Goal: Check status: Check status

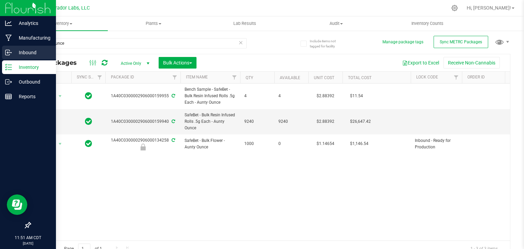
click at [9, 54] on icon at bounding box center [8, 52] width 7 height 7
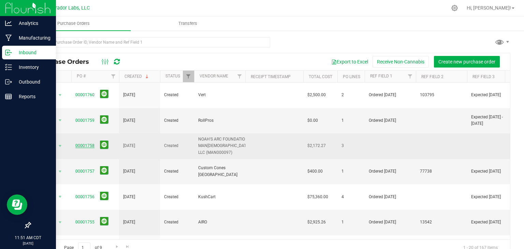
click at [88, 143] on link "00001758" at bounding box center [84, 145] width 19 height 5
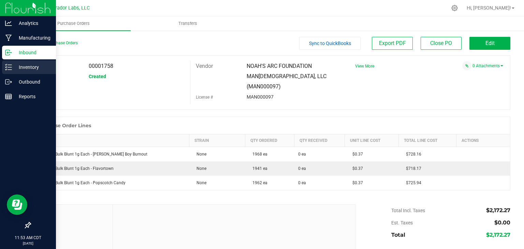
click at [34, 61] on div "Inventory" at bounding box center [29, 67] width 54 height 14
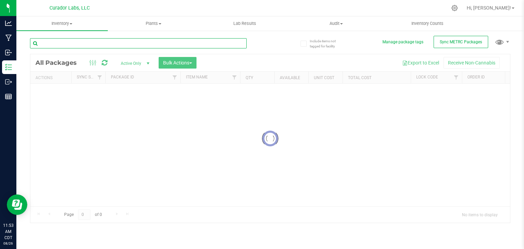
click at [109, 47] on input "text" at bounding box center [138, 43] width 217 height 10
paste input "1A40C0300002906000134193"
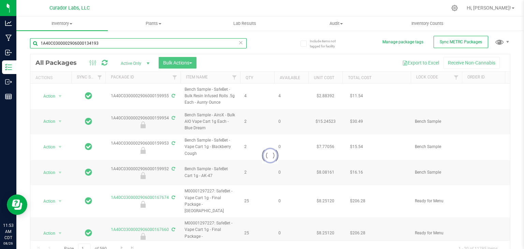
type input "1A40C0300002906000134193"
click at [145, 62] on div at bounding box center [269, 155] width 479 height 203
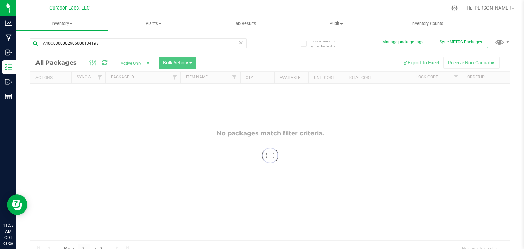
click at [145, 62] on div at bounding box center [269, 155] width 479 height 203
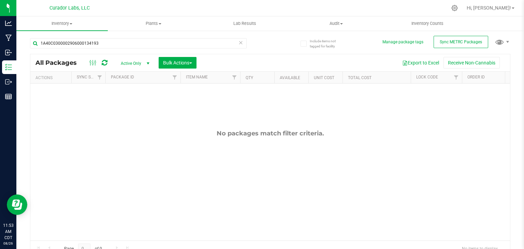
click at [145, 62] on span "select" at bounding box center [147, 63] width 5 height 5
click at [135, 104] on li "All" at bounding box center [133, 105] width 37 height 10
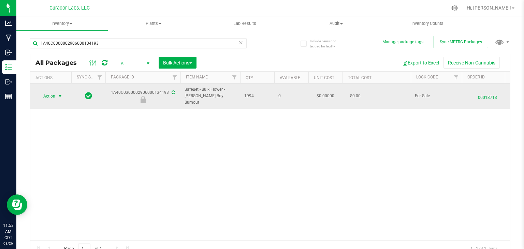
click at [59, 93] on span "select" at bounding box center [59, 95] width 5 height 5
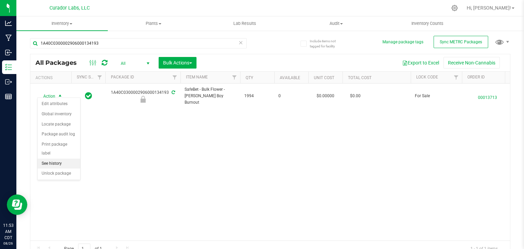
click at [62, 159] on li "See history" at bounding box center [59, 164] width 43 height 10
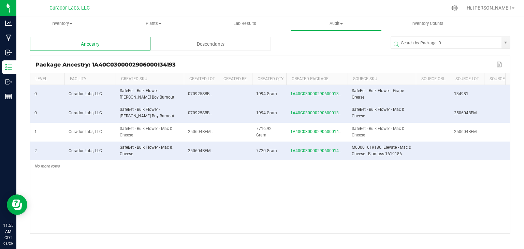
scroll to position [0, 159]
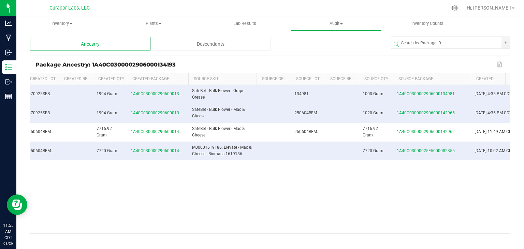
click at [469, 76] on span at bounding box center [470, 129] width 2 height 112
drag, startPoint x: 433, startPoint y: 94, endPoint x: 445, endPoint y: 183, distance: 89.8
click at [445, 183] on div "0 Curador Labs, LLC SafeBet - Bulk Flower - Beamer Boy Burnout 070925SBBFBMRBYB…" at bounding box center [269, 159] width 479 height 148
drag, startPoint x: 394, startPoint y: 95, endPoint x: 452, endPoint y: 95, distance: 58.0
click at [452, 95] on td "1A40C0300002906000134981" at bounding box center [431, 94] width 77 height 19
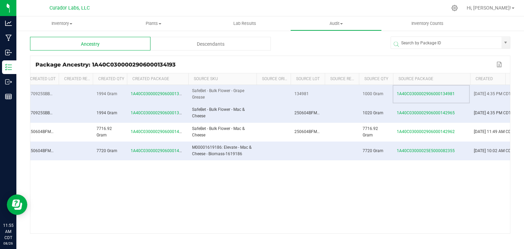
copy span "1A40C0300002906000134981"
drag, startPoint x: 395, startPoint y: 114, endPoint x: 453, endPoint y: 118, distance: 58.5
click at [453, 118] on td "1A40C0300002906000142965" at bounding box center [431, 113] width 77 height 19
copy span "1A40C0300002906000142965"
click at [381, 99] on td "1000 Gram" at bounding box center [375, 94] width 34 height 19
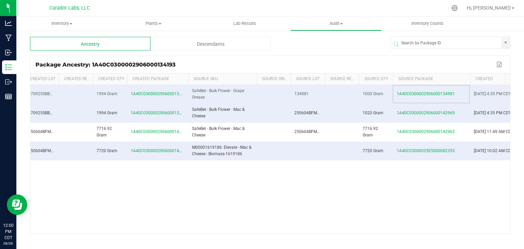
drag, startPoint x: 394, startPoint y: 93, endPoint x: 452, endPoint y: 96, distance: 58.0
click at [452, 96] on td "1A40C0300002906000134981" at bounding box center [431, 94] width 77 height 19
copy span "1A40C0300002906000134981"
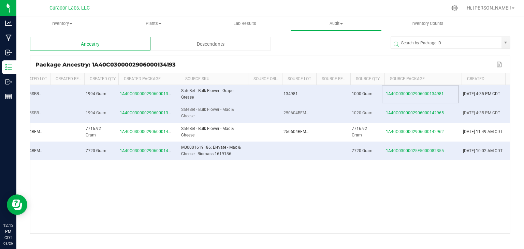
scroll to position [0, 175]
drag, startPoint x: 342, startPoint y: 97, endPoint x: 355, endPoint y: 97, distance: 13.0
click at [355, 97] on td "1000 Gram" at bounding box center [364, 94] width 34 height 19
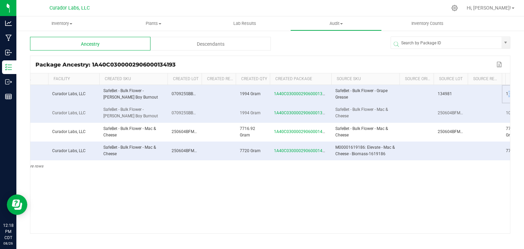
scroll to position [0, 0]
click at [193, 44] on div "Descendants" at bounding box center [210, 44] width 120 height 14
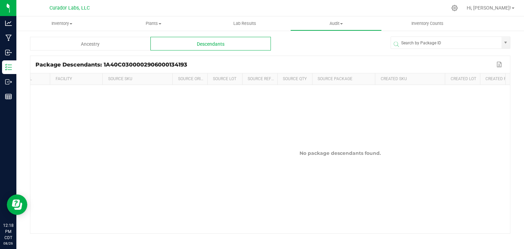
click at [118, 43] on div "Ancestry" at bounding box center [90, 44] width 120 height 14
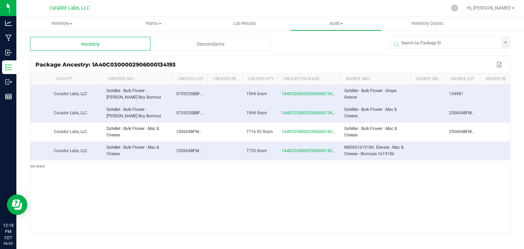
drag, startPoint x: 177, startPoint y: 63, endPoint x: 93, endPoint y: 66, distance: 83.9
click at [93, 66] on div "Package Ancestry: 1A40C0300002906000134193" at bounding box center [264, 64] width 459 height 6
drag, startPoint x: 89, startPoint y: 63, endPoint x: 165, endPoint y: 65, distance: 75.7
click at [165, 65] on div "Package Ancestry: 1A40C0300002906000134193" at bounding box center [264, 64] width 459 height 6
click at [179, 65] on div "Package Ancestry: 1A40C0300002906000134193" at bounding box center [264, 64] width 459 height 6
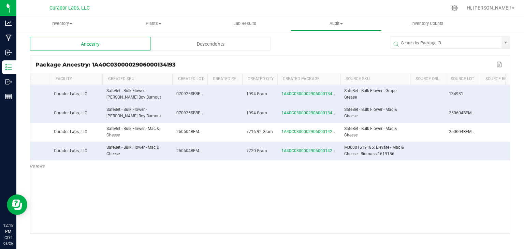
drag, startPoint x: 177, startPoint y: 64, endPoint x: 92, endPoint y: 64, distance: 84.9
click at [92, 64] on div "Package Ancestry: 1A40C0300002906000134193" at bounding box center [264, 64] width 459 height 6
copy div "A40C0300002906000134193"
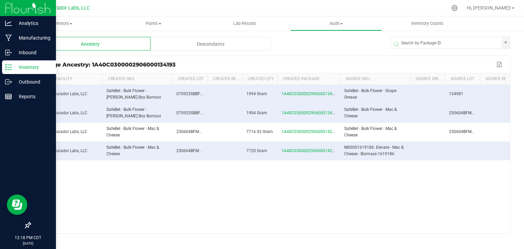
click at [12, 64] on p "Inventory" at bounding box center [32, 67] width 41 height 8
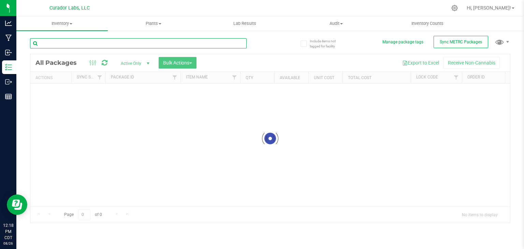
click at [100, 40] on input "text" at bounding box center [138, 43] width 217 height 10
paste input "A40C0300002906000134193"
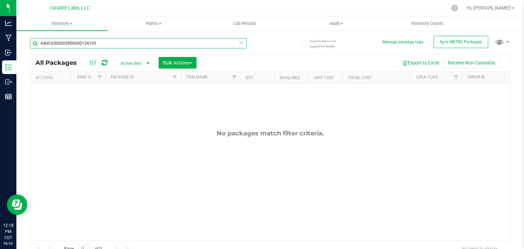
type input "A40C0300002906000134193"
click at [149, 64] on span "select" at bounding box center [147, 63] width 5 height 5
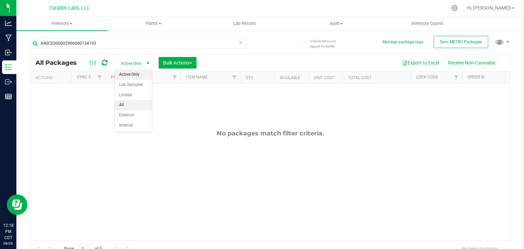
click at [133, 105] on li "All" at bounding box center [133, 105] width 37 height 10
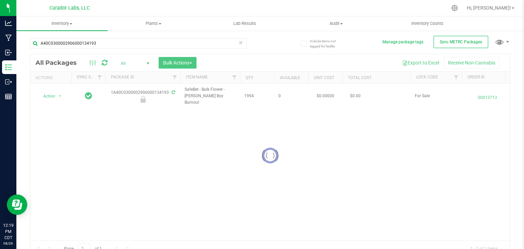
click at [201, 109] on div at bounding box center [269, 155] width 479 height 203
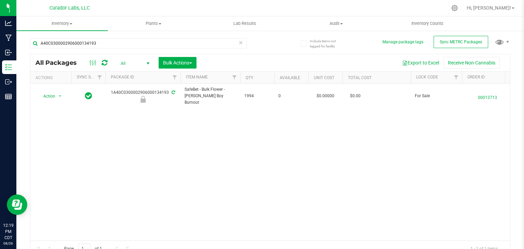
click at [146, 63] on span "select" at bounding box center [147, 63] width 5 height 5
click at [136, 73] on li "Active Only" at bounding box center [133, 75] width 37 height 10
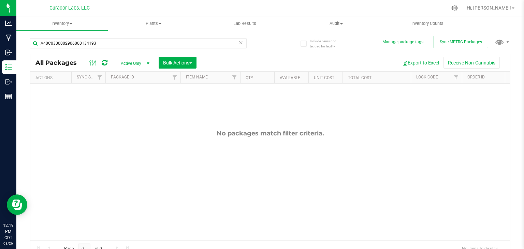
click at [148, 63] on span "select" at bounding box center [147, 63] width 5 height 5
click at [131, 104] on li "All" at bounding box center [133, 105] width 37 height 10
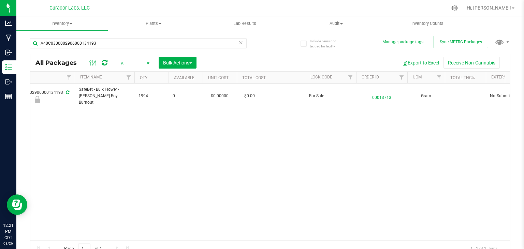
scroll to position [0, 106]
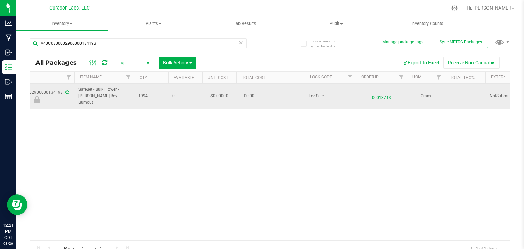
click at [388, 93] on span "00013713" at bounding box center [381, 96] width 43 height 10
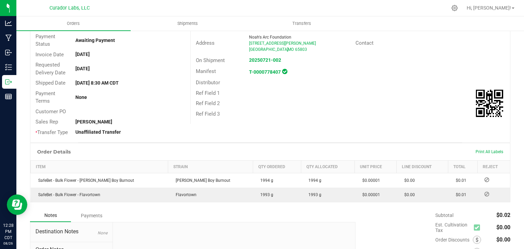
scroll to position [72, 0]
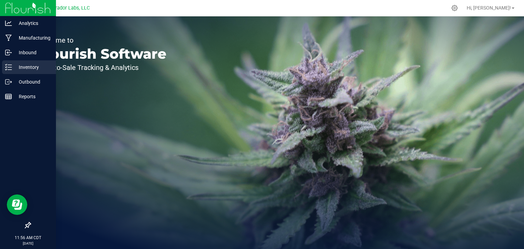
click at [15, 67] on p "Inventory" at bounding box center [32, 67] width 41 height 8
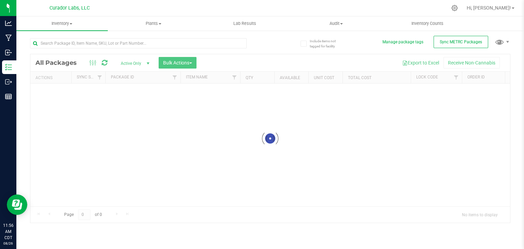
click at [119, 49] on div at bounding box center [138, 46] width 217 height 16
click at [123, 47] on input "text" at bounding box center [138, 43] width 217 height 10
paste input "1A40C0300002906000134981"
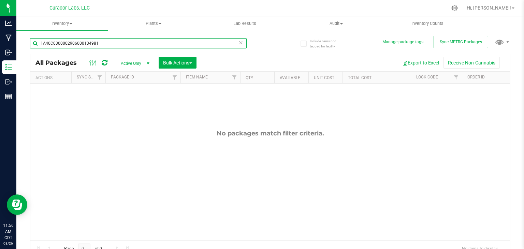
type input "1A40C0300002906000134981"
click at [146, 63] on span "select" at bounding box center [147, 63] width 5 height 5
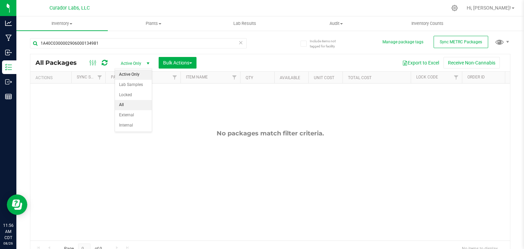
click at [133, 103] on li "All" at bounding box center [133, 105] width 37 height 10
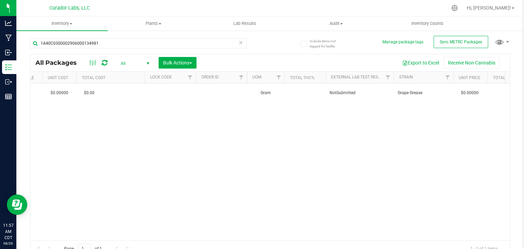
scroll to position [0, 341]
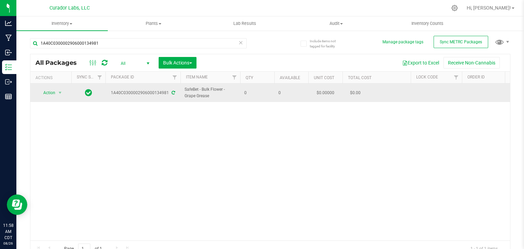
drag, startPoint x: 211, startPoint y: 97, endPoint x: 184, endPoint y: 95, distance: 27.3
click at [184, 95] on span "SafeBet - Bulk Flower - Grape Grease" at bounding box center [209, 92] width 51 height 13
copy span "Grape Grease"
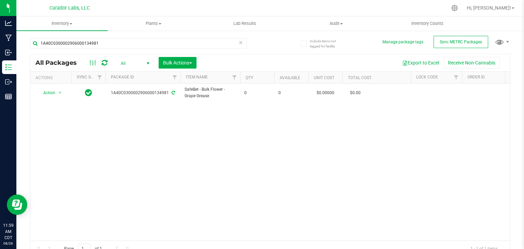
click at [138, 117] on div "Action Action Adjust qty Edit attributes Global inventory Locate package Packag…" at bounding box center [269, 162] width 479 height 157
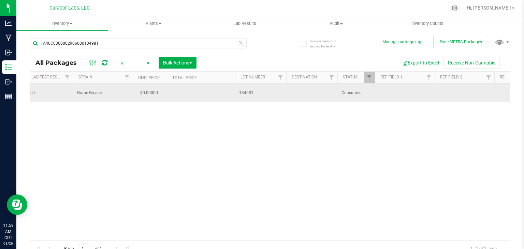
scroll to position [0, 82]
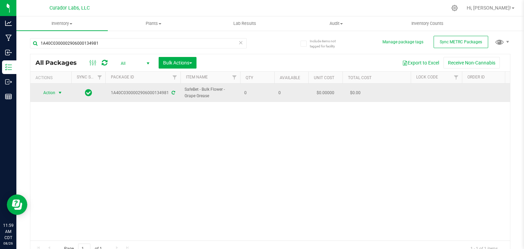
click at [45, 93] on span "Action" at bounding box center [46, 93] width 18 height 10
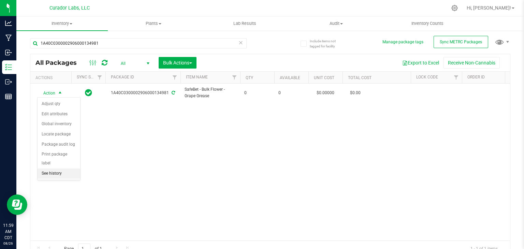
click at [56, 168] on li "See history" at bounding box center [59, 173] width 43 height 10
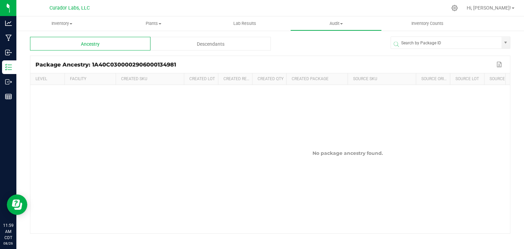
click at [184, 44] on div "Descendants" at bounding box center [210, 44] width 120 height 14
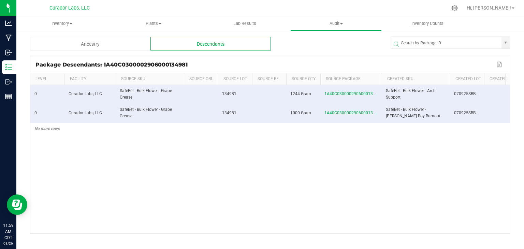
click at [123, 43] on div "Ancestry" at bounding box center [90, 44] width 120 height 14
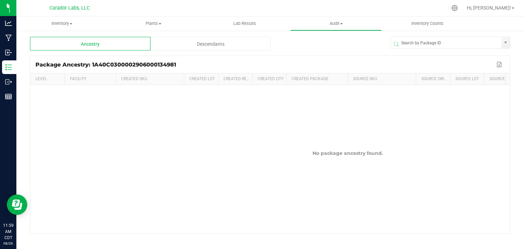
click at [179, 51] on package-history-ngx "Ancestry Descendants Package Ancestry: 1A40C0300002906000134981 Export to Excel…" at bounding box center [270, 135] width 480 height 197
click at [342, 23] on span "Audit" at bounding box center [336, 23] width 91 height 6
click at [320, 50] on span "Package history" at bounding box center [317, 49] width 54 height 6
click at [341, 24] on span at bounding box center [341, 23] width 3 height 1
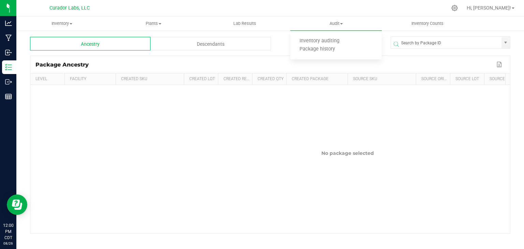
click at [261, 64] on div "Package Ancestry" at bounding box center [264, 64] width 459 height 6
click at [205, 44] on div "Descendants" at bounding box center [210, 44] width 120 height 14
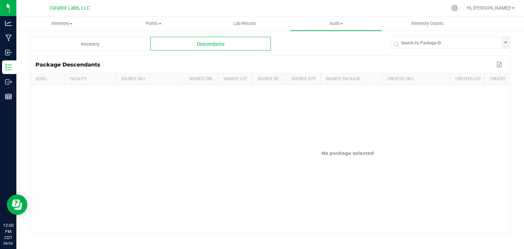
click at [115, 41] on div "Ancestry" at bounding box center [90, 44] width 120 height 14
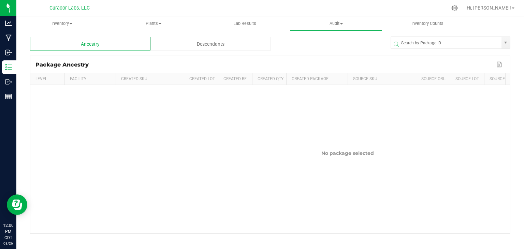
click at [435, 45] on span at bounding box center [452, 44] width 120 height 8
click at [432, 43] on span at bounding box center [452, 44] width 120 height 8
click at [410, 40] on span at bounding box center [452, 44] width 120 height 8
click at [506, 40] on span at bounding box center [505, 42] width 5 height 5
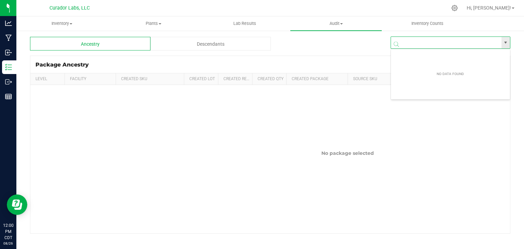
paste input "1A40C0300002906000134981"
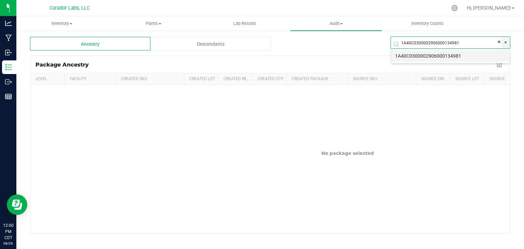
click at [440, 50] on li "1A40C0300002906000134981" at bounding box center [450, 56] width 119 height 12
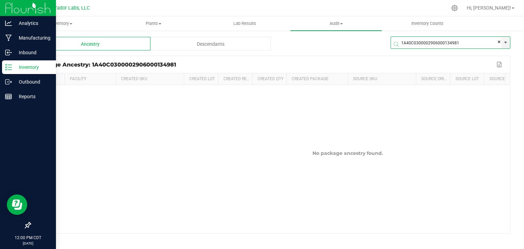
type input "1A40C0300002906000134981"
click at [17, 66] on p "Inventory" at bounding box center [32, 67] width 41 height 8
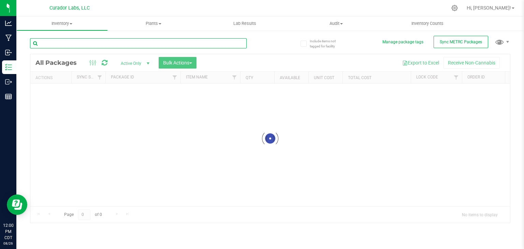
click at [99, 43] on input "text" at bounding box center [138, 43] width 217 height 10
paste input "1A40C0300002906000134981"
type input "1A40C0300002906000134981"
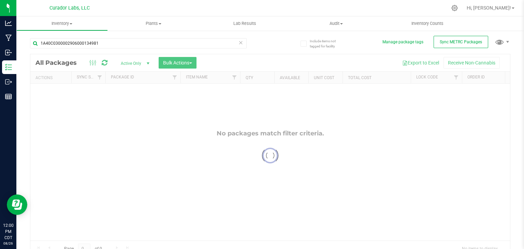
click at [149, 64] on div at bounding box center [269, 155] width 479 height 203
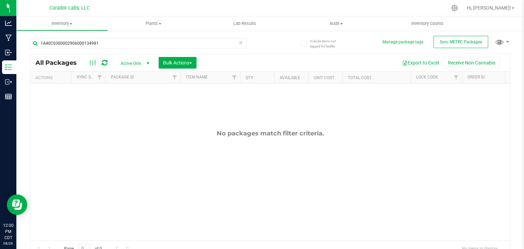
click at [149, 64] on span "select" at bounding box center [147, 63] width 5 height 5
click at [136, 105] on li "All" at bounding box center [133, 105] width 37 height 10
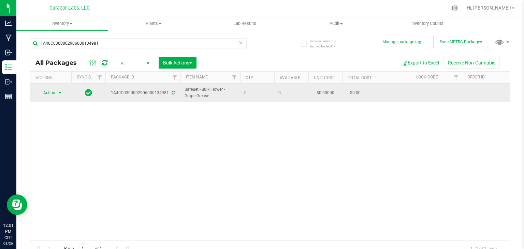
click at [63, 91] on span "select" at bounding box center [59, 92] width 5 height 5
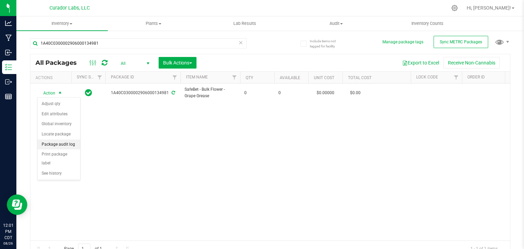
click at [61, 144] on li "Package audit log" at bounding box center [59, 144] width 43 height 10
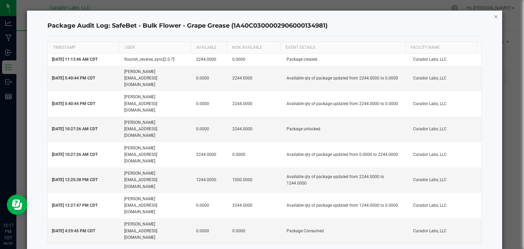
click at [498, 17] on icon "button" at bounding box center [495, 16] width 5 height 8
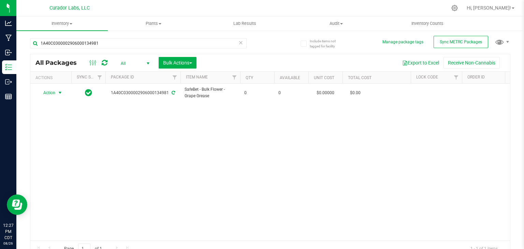
click at [109, 121] on div "Action Action Adjust qty Edit attributes Global inventory Locate package Packag…" at bounding box center [269, 162] width 479 height 157
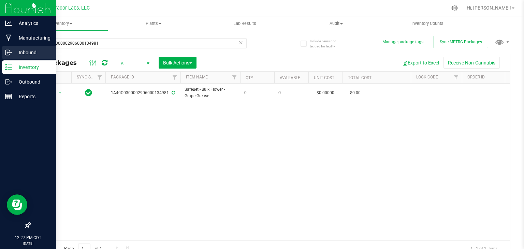
click at [30, 51] on p "Inbound" at bounding box center [32, 52] width 41 height 8
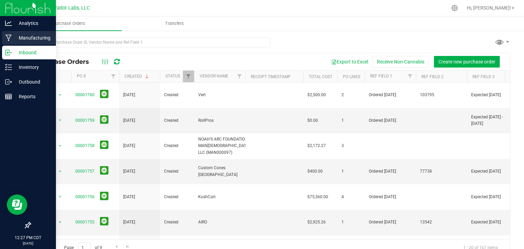
click at [23, 38] on p "Manufacturing" at bounding box center [32, 38] width 41 height 8
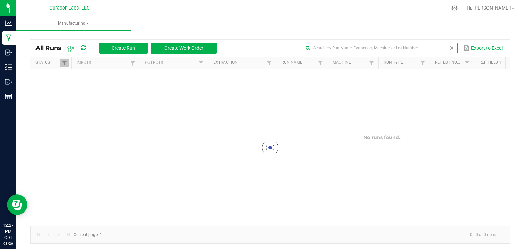
click at [434, 52] on input "text" at bounding box center [379, 48] width 155 height 10
paste input "Beamer Boy Burnout"
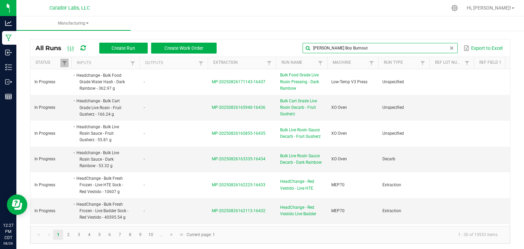
type input "Beamer Boy Burnout"
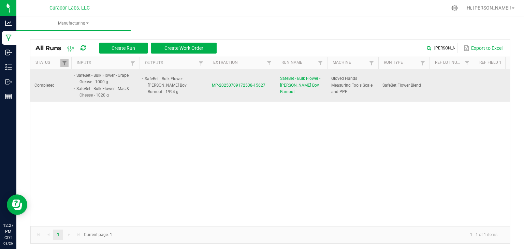
click at [231, 86] on span "MP-20250709172538-15627" at bounding box center [239, 85] width 54 height 5
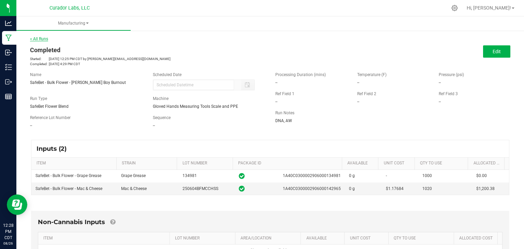
click at [40, 38] on link "< All Runs" at bounding box center [39, 38] width 18 height 5
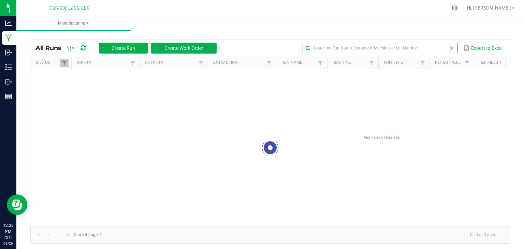
click at [432, 49] on input "text" at bounding box center [379, 48] width 155 height 10
paste input "Flavor Town"
type input "Flavor Town"
click at [367, 49] on input "Flavor Town" at bounding box center [379, 48] width 155 height 10
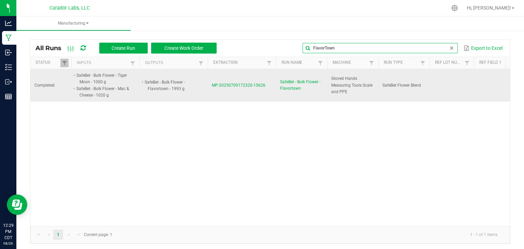
type input "FlavorTown"
click at [237, 85] on span "MP-20250709172320-15626" at bounding box center [239, 85] width 54 height 5
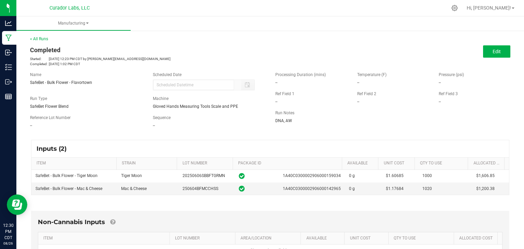
click at [199, 121] on div "Sequence --" at bounding box center [209, 122] width 123 height 14
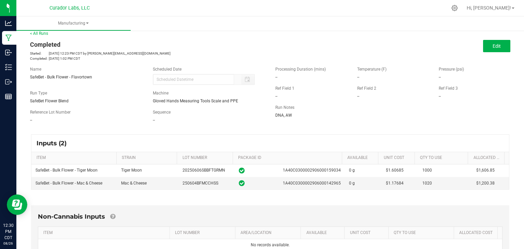
scroll to position [5, 0]
click at [44, 33] on link "< All Runs" at bounding box center [39, 34] width 18 height 5
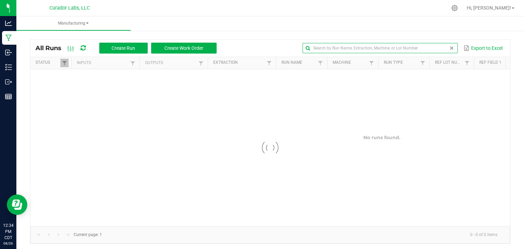
click at [436, 48] on input "text" at bounding box center [379, 48] width 155 height 10
paste input "Popscotch Candy"
type input "Popscotch Candy"
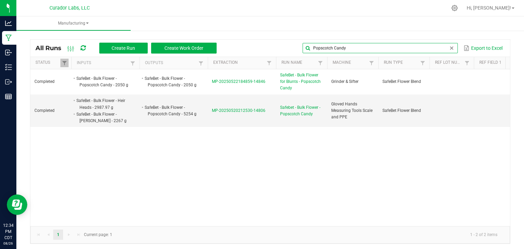
click at [360, 44] on input "Popscotch Candy" at bounding box center [379, 48] width 155 height 10
click at [218, 149] on div "Completed SafeBet - Bulk Flower - Popscotch Candy - 2050 g SafeBet - Bulk Flowe…" at bounding box center [269, 147] width 479 height 157
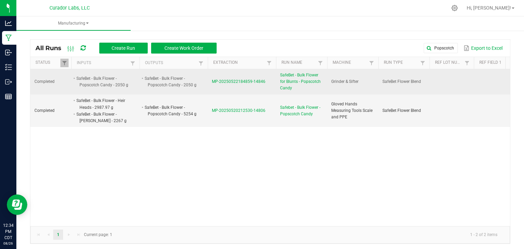
click at [222, 79] on span "MP-20250522184859-14846" at bounding box center [239, 81] width 54 height 5
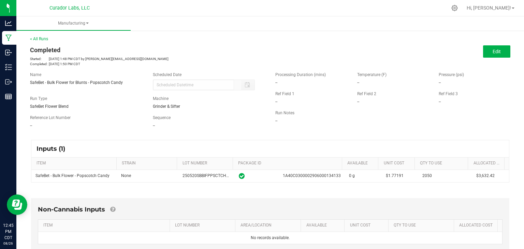
click at [217, 134] on div "Inputs (1) ITEM STRAIN LOT NUMBER PACKAGE ID AVAILABLE Unit Cost QTY TO USE All…" at bounding box center [270, 161] width 490 height 55
click at [207, 125] on div "--" at bounding box center [209, 125] width 113 height 6
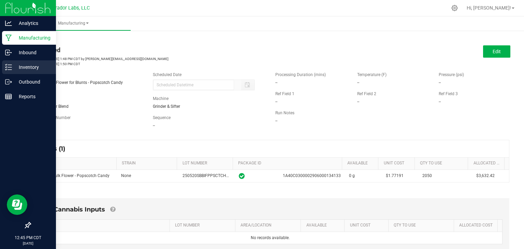
click at [14, 69] on p "Inventory" at bounding box center [32, 67] width 41 height 8
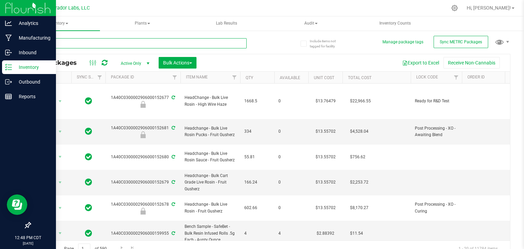
click at [97, 42] on input "text" at bounding box center [138, 43] width 217 height 10
paste input "High Wired Haze"
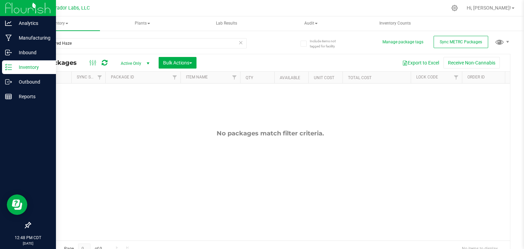
click at [147, 63] on span "select" at bounding box center [147, 63] width 5 height 5
click at [135, 75] on li "Active Only" at bounding box center [133, 75] width 37 height 10
click at [150, 36] on div "High Wired Haze" at bounding box center [150, 43] width 240 height 22
click at [149, 43] on input "High Wired Haze" at bounding box center [138, 43] width 217 height 10
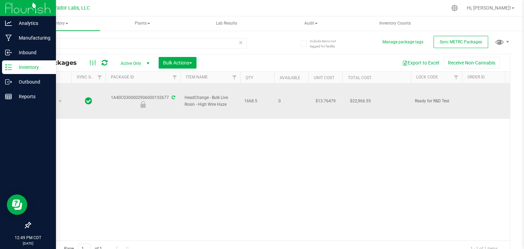
drag, startPoint x: 226, startPoint y: 105, endPoint x: 198, endPoint y: 104, distance: 28.3
click at [198, 104] on span "HeadChange - Bulk Live Rosin - High Wire Haze" at bounding box center [209, 100] width 51 height 13
copy span "High Wire Haze"
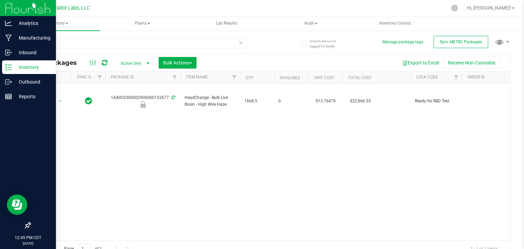
click at [231, 127] on div "Action Action Edit attributes Global inventory Locate package Package audit log…" at bounding box center [269, 162] width 479 height 157
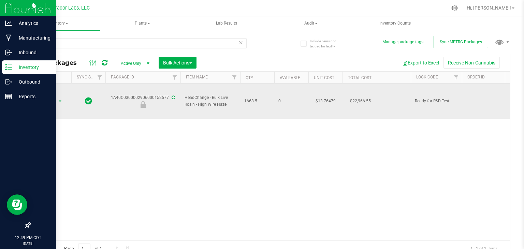
drag, startPoint x: 225, startPoint y: 105, endPoint x: 198, endPoint y: 107, distance: 27.0
click at [198, 107] on span "HeadChange - Bulk Live Rosin - High Wire Haze" at bounding box center [209, 100] width 51 height 13
copy span "High Wire Haze"
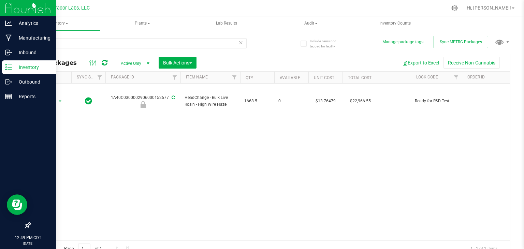
click at [140, 37] on div "152677" at bounding box center [150, 43] width 240 height 22
click at [139, 44] on input "152677" at bounding box center [138, 43] width 217 height 10
paste input "High Wire Haze"
paste input "text"
click at [112, 40] on input "High Wire Haze" at bounding box center [138, 43] width 217 height 10
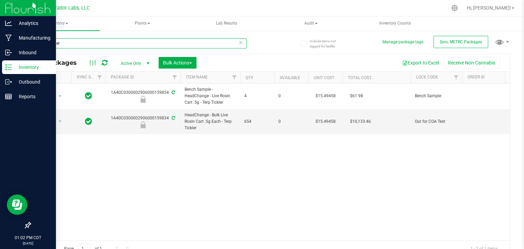
type input "terp tickler"
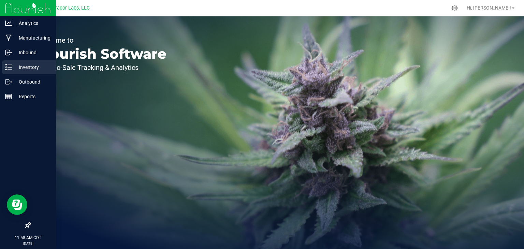
click at [11, 70] on icon at bounding box center [8, 67] width 7 height 7
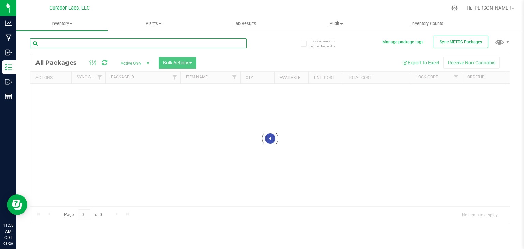
click at [108, 45] on input "text" at bounding box center [138, 43] width 217 height 10
paste input "1A40C0300002906000142965"
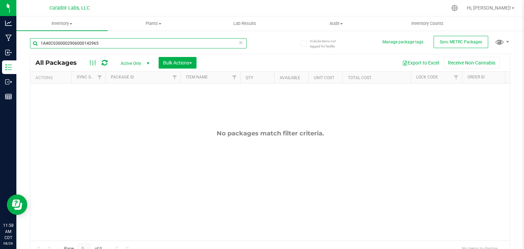
type input "1A40C0300002906000142965"
click at [150, 62] on span "select" at bounding box center [147, 63] width 5 height 5
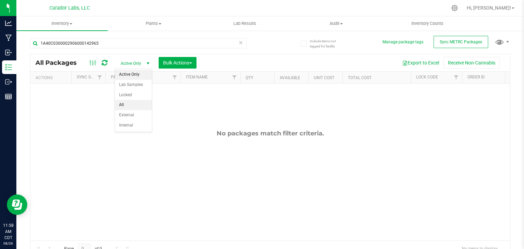
click at [132, 103] on li "All" at bounding box center [133, 105] width 37 height 10
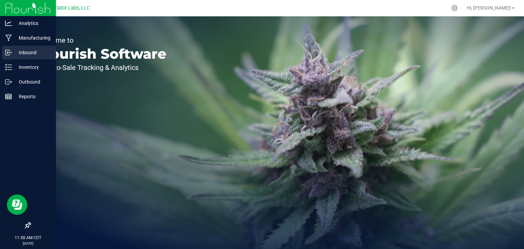
click at [37, 53] on p "Inbound" at bounding box center [32, 52] width 41 height 8
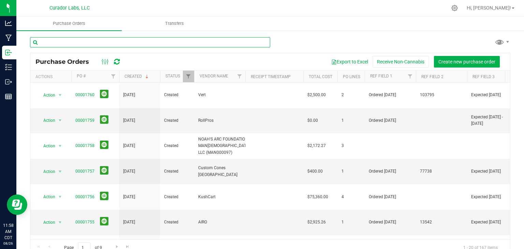
click at [77, 44] on input "text" at bounding box center [150, 42] width 240 height 10
paste input "Grape Grease"
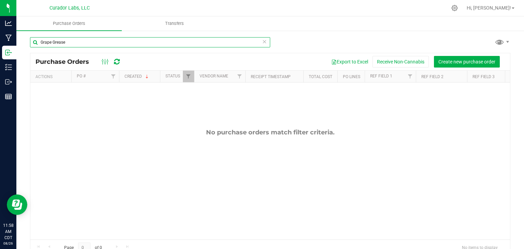
type input "Grape Grease"
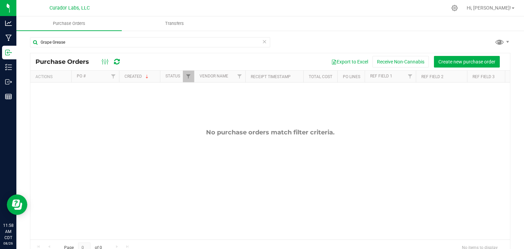
click at [190, 83] on div "No purchase orders match filter criteria." at bounding box center [269, 184] width 479 height 203
click at [190, 80] on link "Filter" at bounding box center [188, 77] width 11 height 12
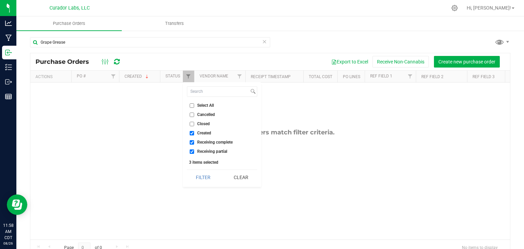
click at [199, 124] on span "Closed" at bounding box center [203, 124] width 13 height 4
click at [194, 124] on input "Closed" at bounding box center [192, 124] width 4 height 4
checkbox input "true"
click at [199, 173] on button "Filter" at bounding box center [203, 177] width 33 height 15
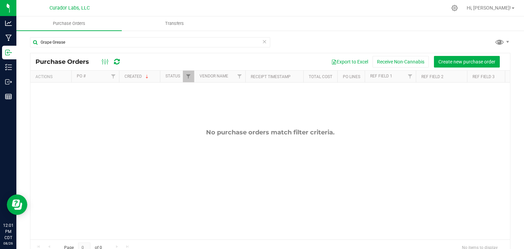
click at [262, 42] on icon at bounding box center [264, 41] width 5 height 8
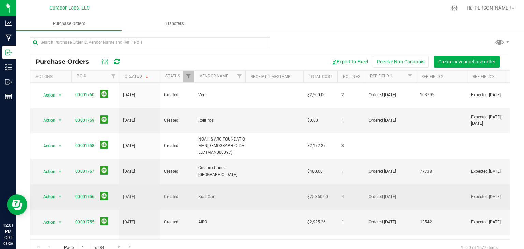
scroll to position [242, 0]
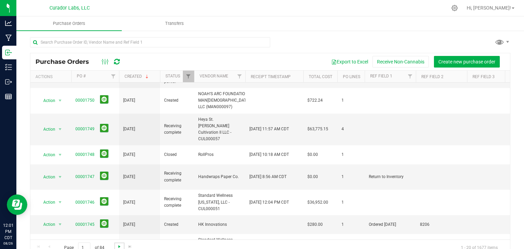
click at [117, 248] on span "Go to the next page" at bounding box center [119, 246] width 5 height 5
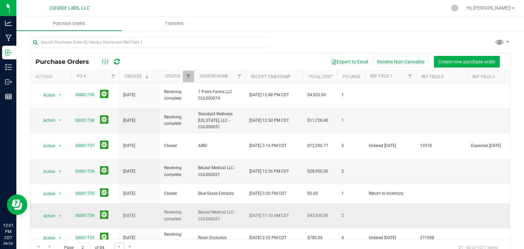
scroll to position [225, 0]
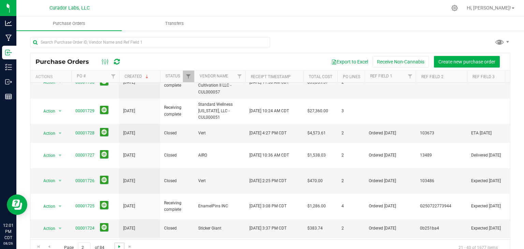
click at [120, 245] on span "Go to the next page" at bounding box center [119, 246] width 5 height 5
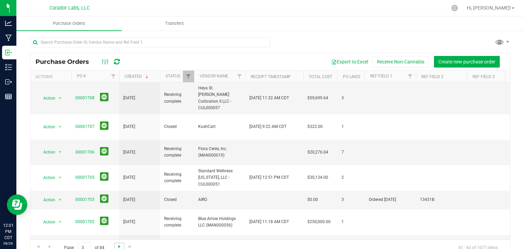
scroll to position [14, 0]
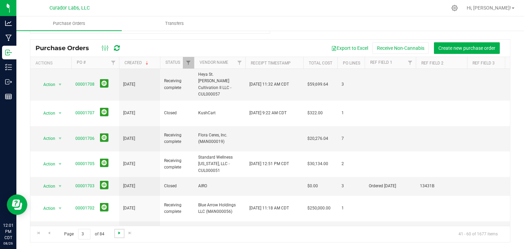
click at [119, 233] on span "Go to the next page" at bounding box center [119, 232] width 5 height 5
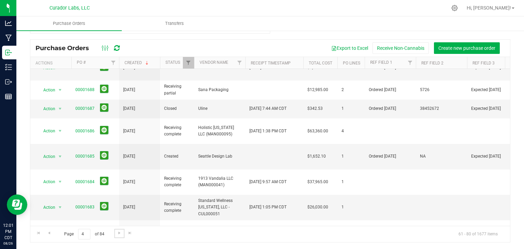
scroll to position [220, 0]
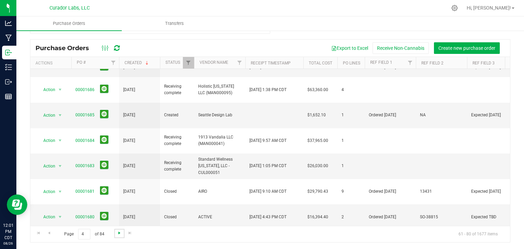
click at [120, 232] on span "Go to the next page" at bounding box center [119, 232] width 5 height 5
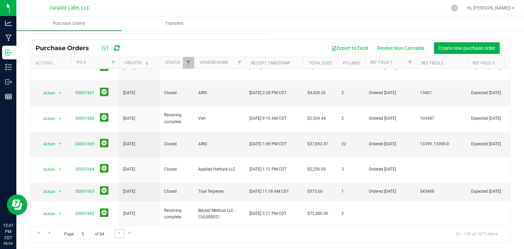
scroll to position [192, 0]
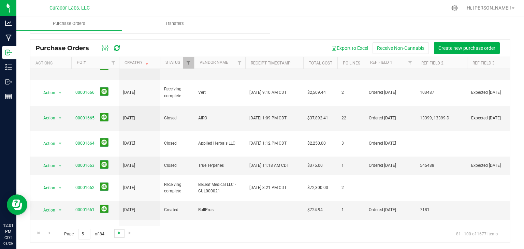
click at [119, 232] on span "Go to the next page" at bounding box center [119, 232] width 5 height 5
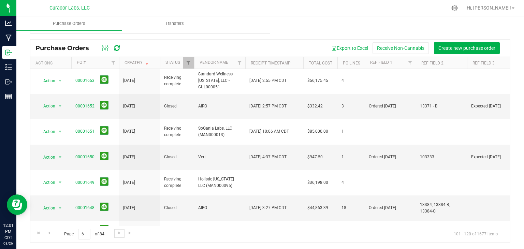
scroll to position [0, 0]
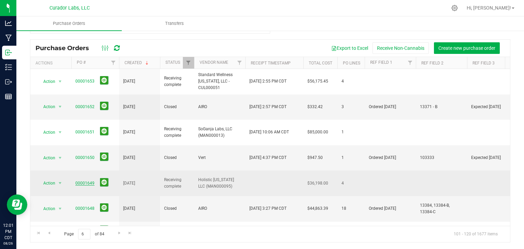
click at [79, 181] on link "00001649" at bounding box center [84, 183] width 19 height 5
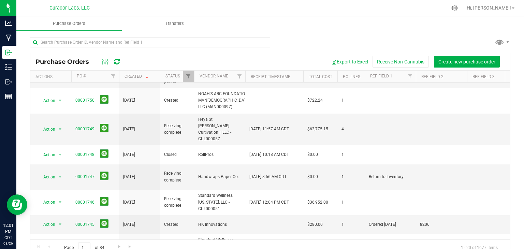
scroll to position [14, 0]
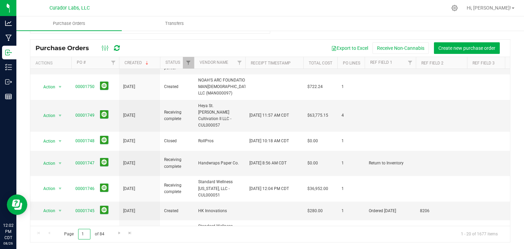
drag, startPoint x: 86, startPoint y: 235, endPoint x: 64, endPoint y: 233, distance: 21.6
click at [64, 233] on span "Page 1 of 84" at bounding box center [83, 234] width 51 height 11
type input "3"
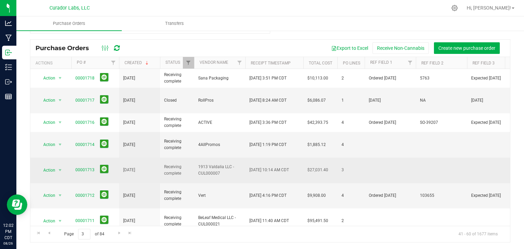
scroll to position [216, 0]
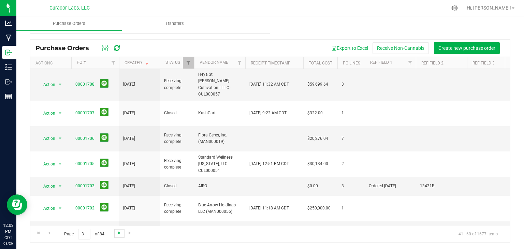
click at [117, 234] on span "Go to the next page" at bounding box center [119, 232] width 5 height 5
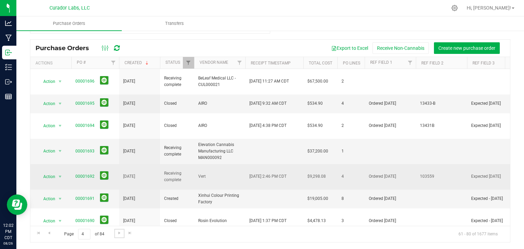
scroll to position [220, 0]
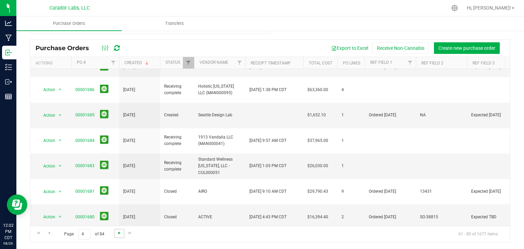
click at [118, 234] on span "Go to the next page" at bounding box center [119, 232] width 5 height 5
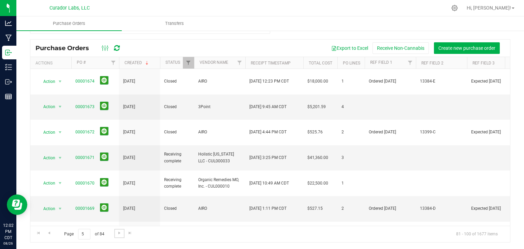
scroll to position [192, 0]
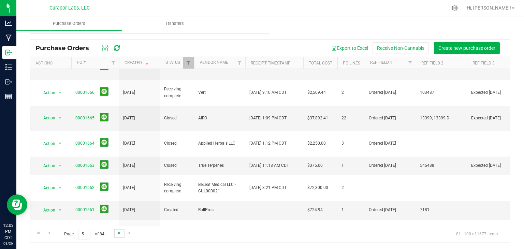
click at [119, 231] on span "Go to the next page" at bounding box center [119, 232] width 5 height 5
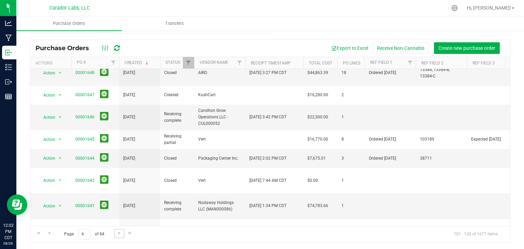
scroll to position [135, 0]
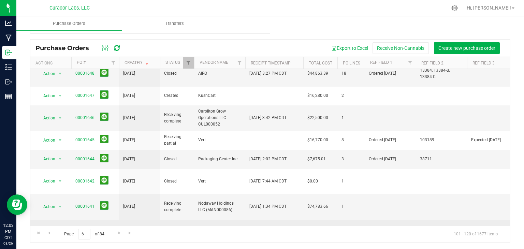
click at [88, 230] on link "00001640" at bounding box center [84, 232] width 19 height 5
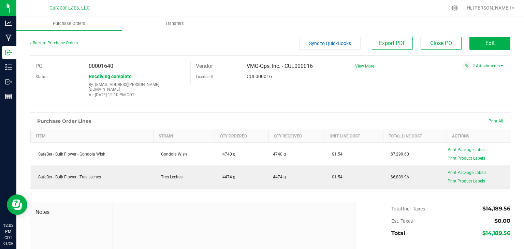
click at [88, 168] on td "SafeBet - Bulk Flower - Tres Leches" at bounding box center [92, 176] width 123 height 23
click at [50, 39] on div "Back to Purchase Orders" at bounding box center [90, 43] width 120 height 12
click at [50, 42] on link "Back to Purchase Orders" at bounding box center [54, 43] width 48 height 5
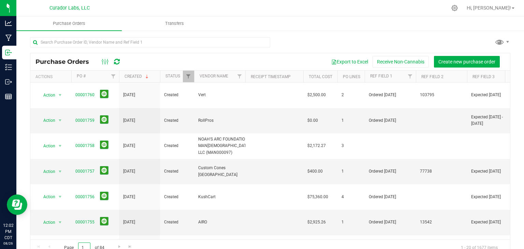
click at [86, 247] on input "1" at bounding box center [84, 247] width 12 height 11
type input "6"
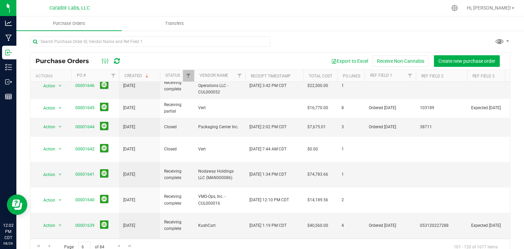
scroll to position [220, 0]
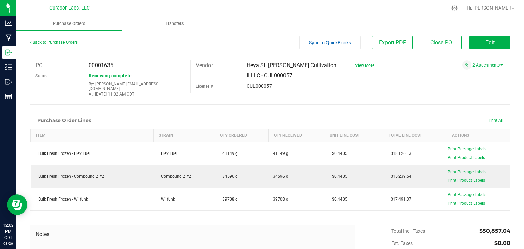
click at [36, 43] on link "Back to Purchase Orders" at bounding box center [54, 42] width 48 height 5
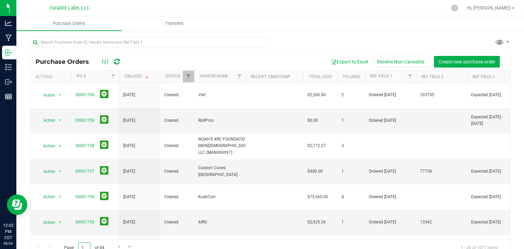
click at [82, 244] on input "1" at bounding box center [84, 247] width 12 height 11
type input "6"
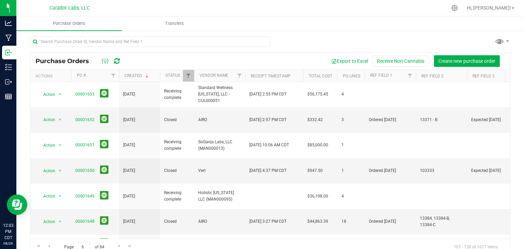
scroll to position [0, 0]
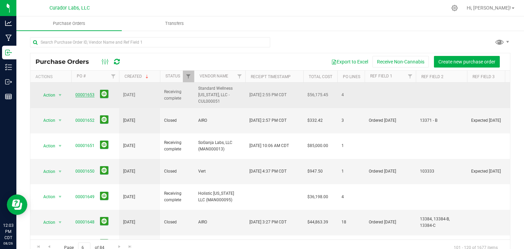
click at [87, 95] on link "00001653" at bounding box center [84, 94] width 19 height 5
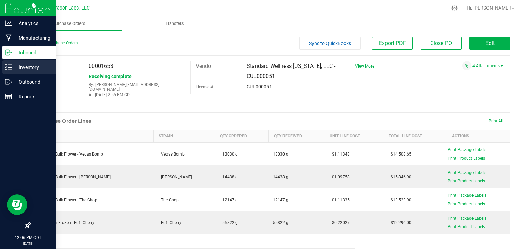
click at [9, 70] on line at bounding box center [10, 70] width 4 height 0
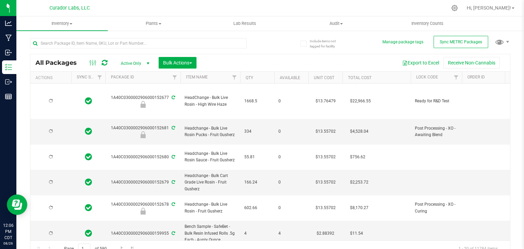
type input "[DATE]"
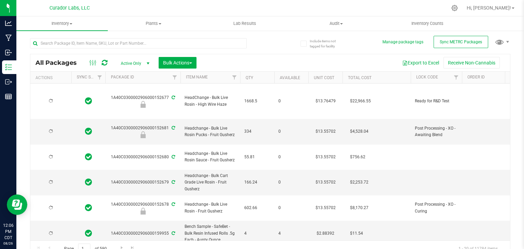
type input "[DATE]"
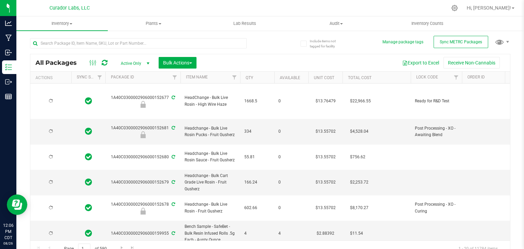
type input "[DATE]"
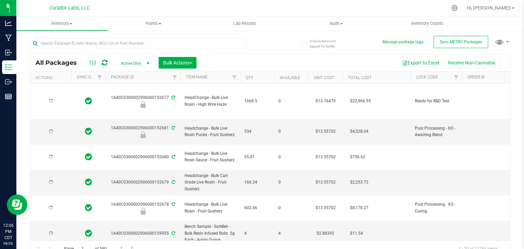
type input "[DATE]"
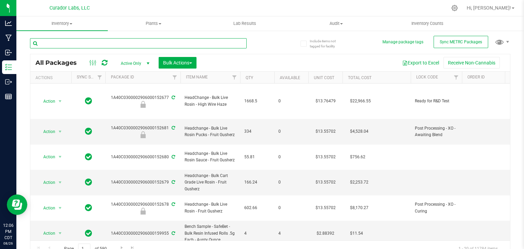
click at [136, 39] on input "text" at bounding box center [138, 43] width 217 height 10
type input "159030"
click at [147, 63] on span "select" at bounding box center [147, 63] width 5 height 5
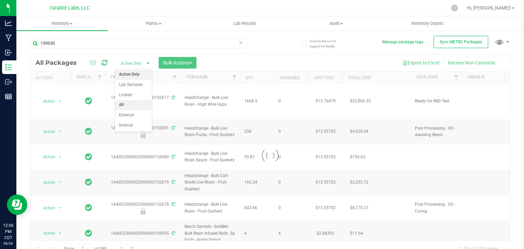
click at [131, 104] on li "All" at bounding box center [133, 105] width 37 height 10
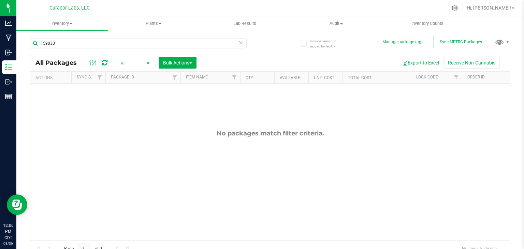
click at [172, 116] on div "No packages match filter criteria." at bounding box center [269, 185] width 479 height 203
click at [147, 63] on span "select" at bounding box center [147, 63] width 5 height 5
click at [128, 101] on li "All" at bounding box center [133, 105] width 37 height 10
click at [141, 70] on div "All Packages All Active Only Lab Samples Locked All External Internal Bulk Acti…" at bounding box center [269, 62] width 479 height 17
click at [147, 60] on span "select" at bounding box center [148, 64] width 9 height 10
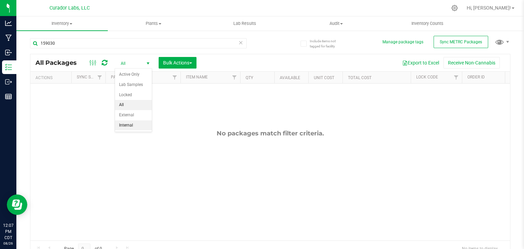
click at [128, 121] on li "Internal" at bounding box center [133, 125] width 37 height 10
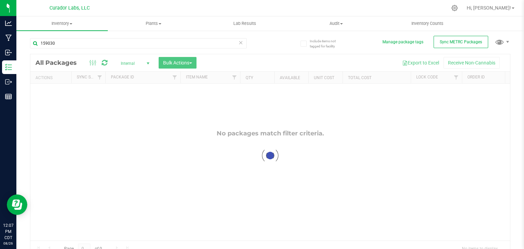
click at [149, 63] on div at bounding box center [269, 155] width 479 height 203
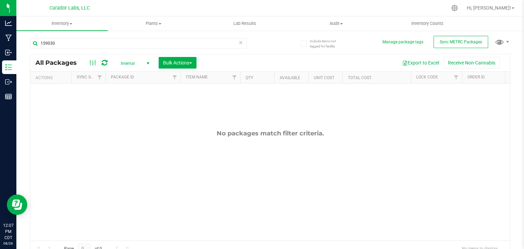
click at [149, 63] on span "select" at bounding box center [147, 63] width 5 height 5
click at [132, 102] on li "All" at bounding box center [133, 105] width 37 height 10
click at [147, 65] on span "select" at bounding box center [147, 63] width 5 height 5
click at [173, 103] on div "No packages match filter criteria." at bounding box center [269, 185] width 479 height 203
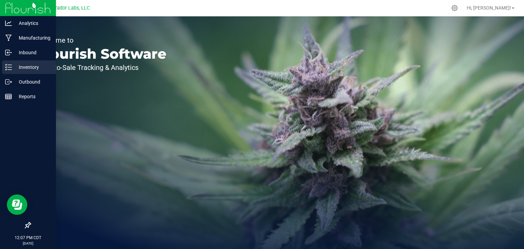
click at [15, 68] on p "Inventory" at bounding box center [32, 67] width 41 height 8
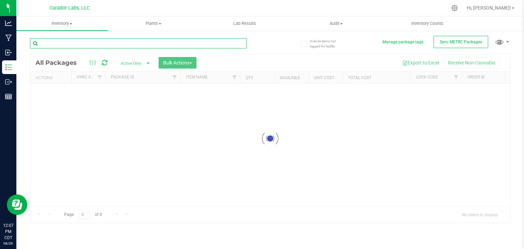
click at [125, 44] on input "text" at bounding box center [138, 43] width 217 height 10
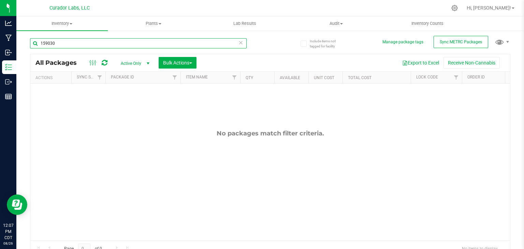
type input "159030"
click at [136, 62] on span "Active Only" at bounding box center [134, 64] width 38 height 10
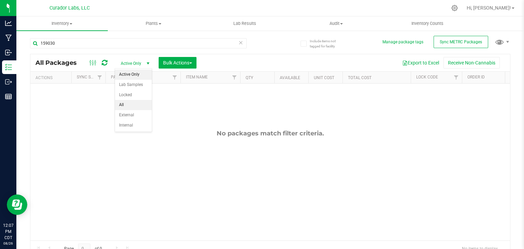
click at [131, 102] on li "All" at bounding box center [133, 105] width 37 height 10
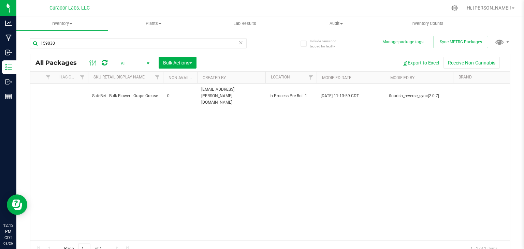
scroll to position [0, 1066]
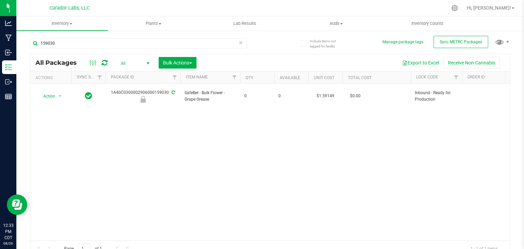
click at [142, 67] on span "All" at bounding box center [134, 64] width 38 height 10
click at [131, 79] on li "Active Only" at bounding box center [133, 75] width 37 height 10
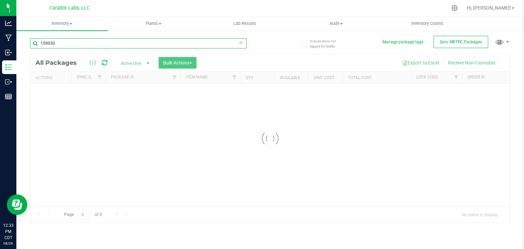
click at [104, 46] on input "159030" at bounding box center [138, 43] width 217 height 10
type input "popsch"
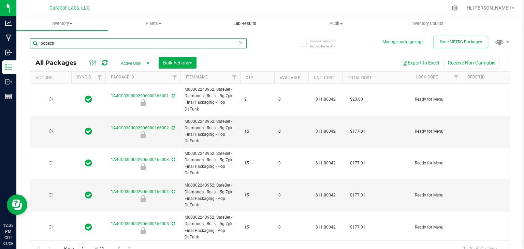
type input "[DATE]"
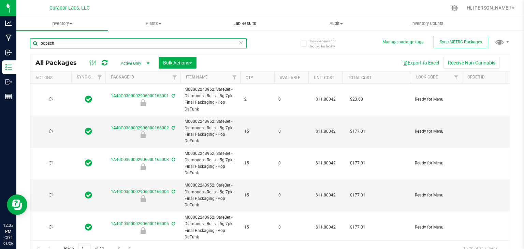
type input "[DATE]"
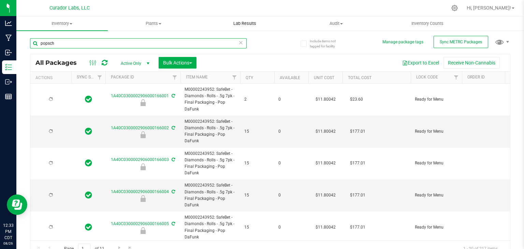
type input "[DATE]"
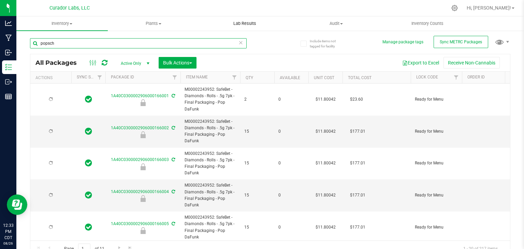
type input "[DATE]"
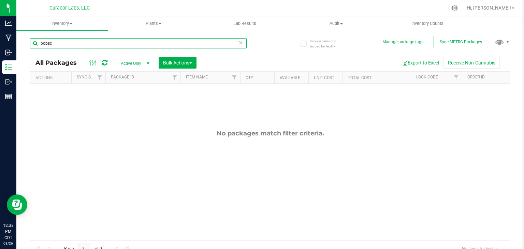
type input "popsc"
click at [147, 59] on span "select" at bounding box center [148, 64] width 9 height 10
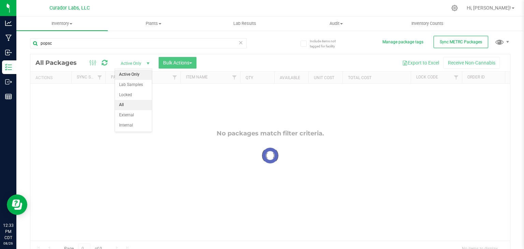
click at [131, 103] on li "All" at bounding box center [133, 105] width 37 height 10
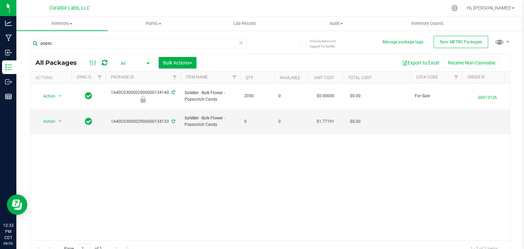
click at [201, 102] on td "SafeBet - Bulk Flower - Popscotch Candy" at bounding box center [210, 97] width 60 height 26
click at [213, 144] on div "Action Action Edit attributes Global inventory Locate package Package audit log…" at bounding box center [269, 162] width 479 height 157
drag, startPoint x: 216, startPoint y: 114, endPoint x: 185, endPoint y: 115, distance: 31.1
click at [185, 115] on span "SafeBet - Bulk Flower - Popscotch Candy" at bounding box center [209, 121] width 51 height 13
copy span "Popscotch Candy"
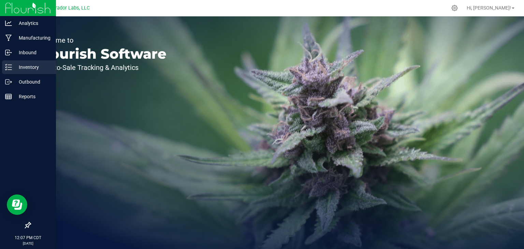
click at [1, 69] on link "Inventory" at bounding box center [28, 67] width 56 height 15
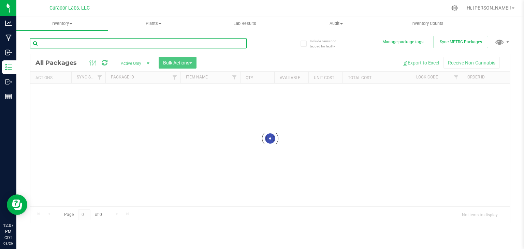
click at [82, 46] on input "text" at bounding box center [138, 43] width 217 height 10
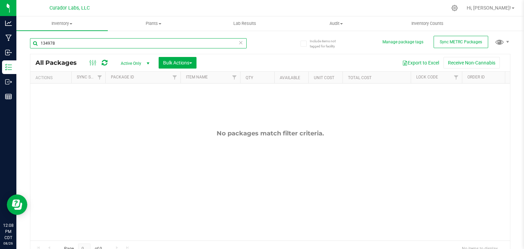
type input "134978"
click at [147, 63] on span "select" at bounding box center [147, 63] width 5 height 5
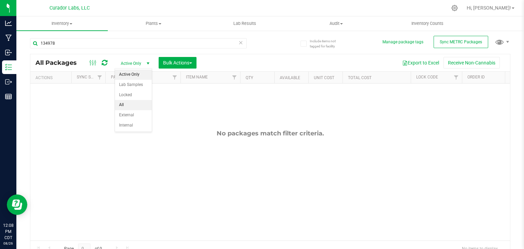
click at [129, 104] on li "All" at bounding box center [133, 105] width 37 height 10
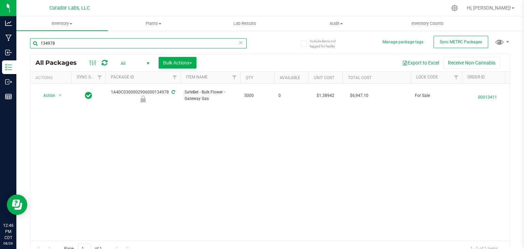
click at [117, 43] on input "134978" at bounding box center [138, 43] width 217 height 10
paste input "A40C0300002906000134194"
type input "1A40C0300002906000134194"
